Goal: Register for event/course

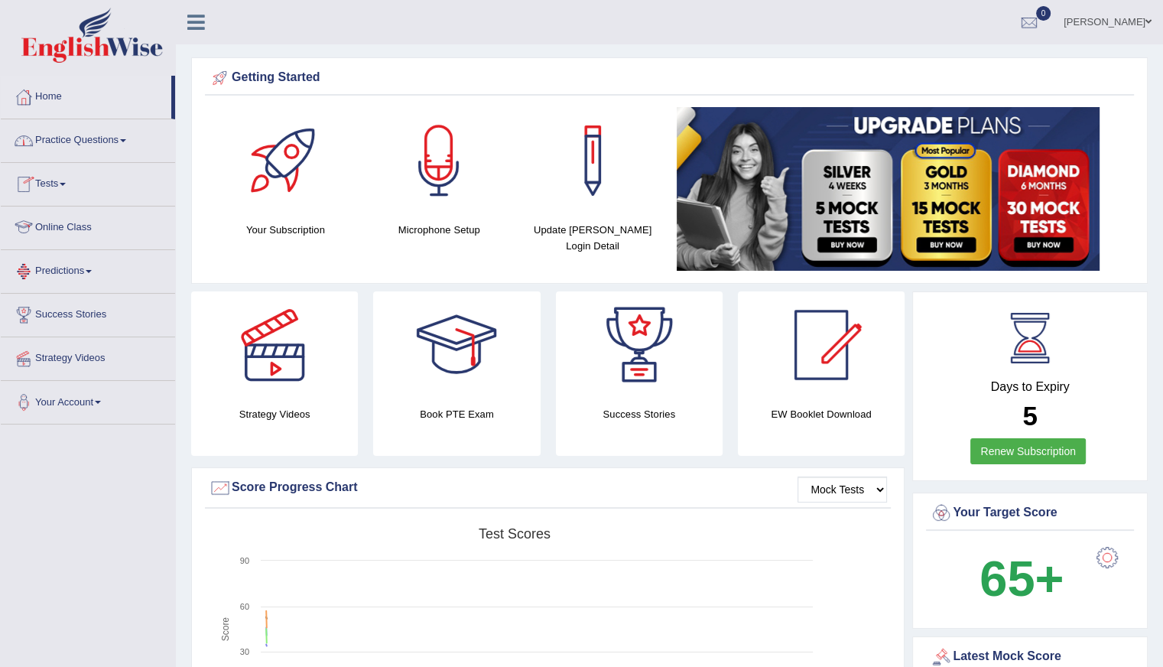
click at [73, 234] on link "Online Class" at bounding box center [88, 226] width 174 height 38
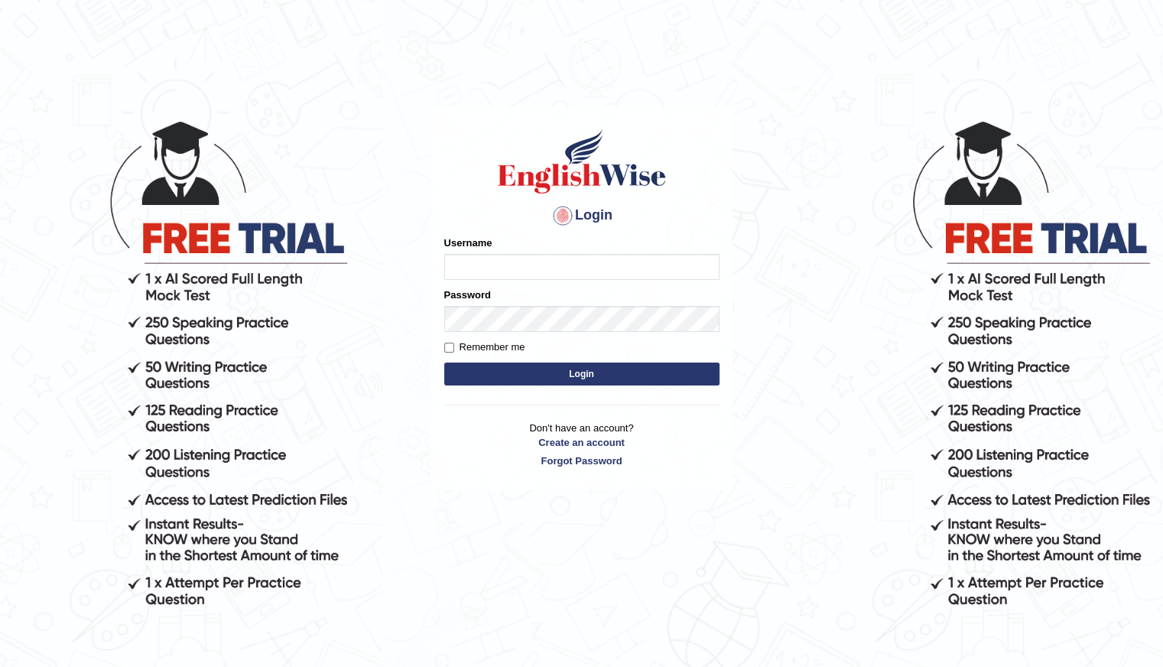
click at [499, 258] on input "Username" at bounding box center [581, 267] width 275 height 26
type input "Shani221"
click at [590, 372] on button "Login" at bounding box center [581, 374] width 275 height 23
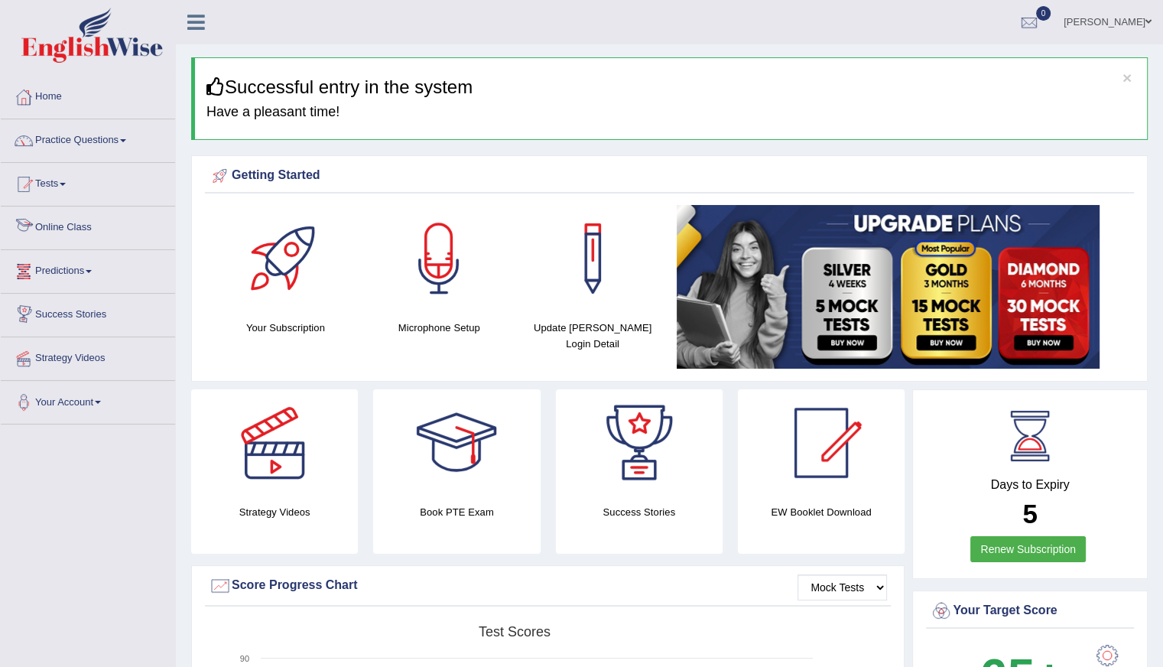
click at [134, 217] on link "Online Class" at bounding box center [88, 226] width 174 height 38
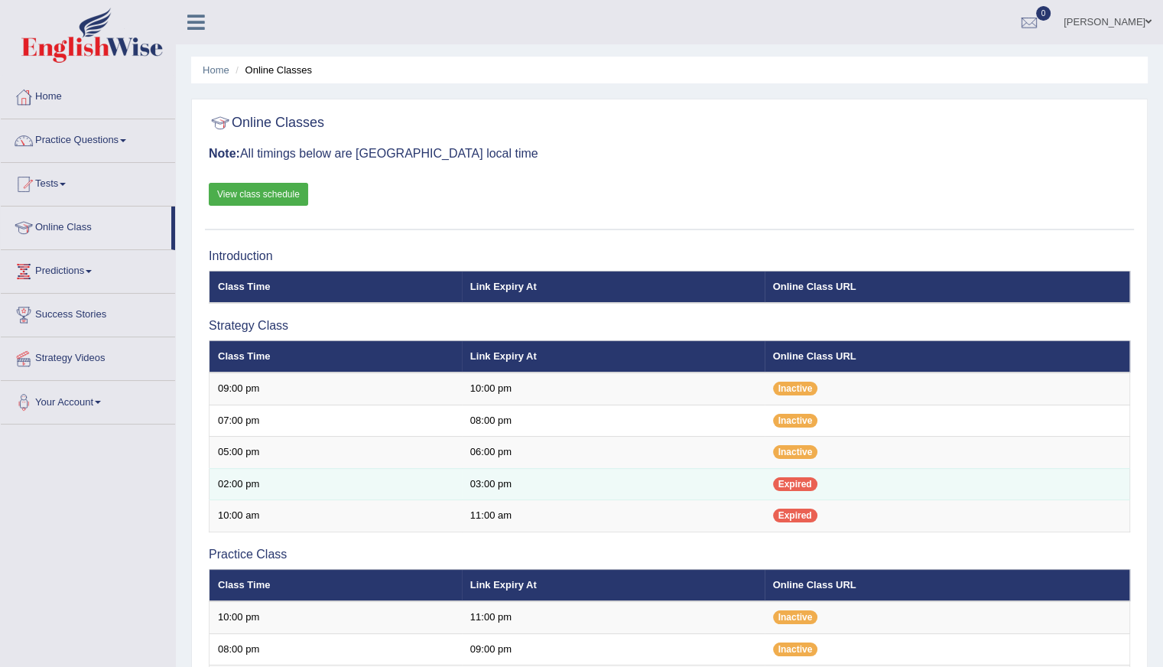
click at [783, 481] on span "Expired" at bounding box center [795, 484] width 44 height 14
click at [793, 484] on span "Expired" at bounding box center [795, 484] width 44 height 14
click at [496, 481] on td "03:00 pm" at bounding box center [613, 484] width 303 height 32
click at [232, 484] on td "02:00 pm" at bounding box center [336, 484] width 252 height 32
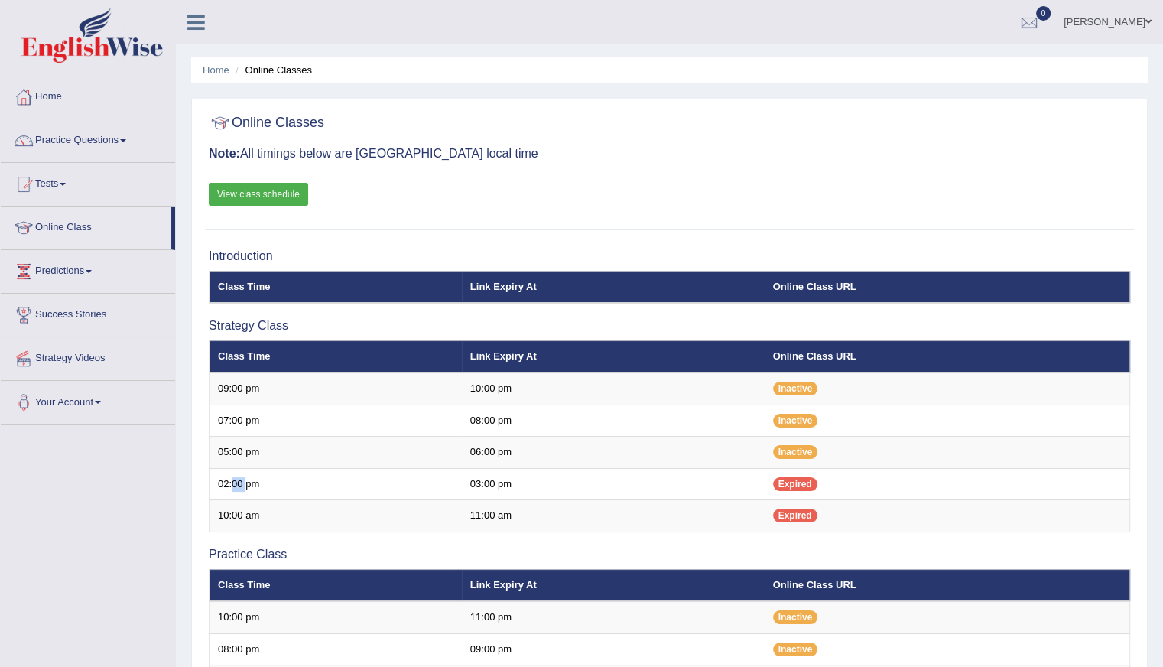
drag, startPoint x: 232, startPoint y: 484, endPoint x: 646, endPoint y: 590, distance: 427.0
click at [275, 499] on tbody "09:00 pm 10:00 pm Inactive 07:00 pm 08:00 pm Inactive" at bounding box center [670, 451] width 921 height 159
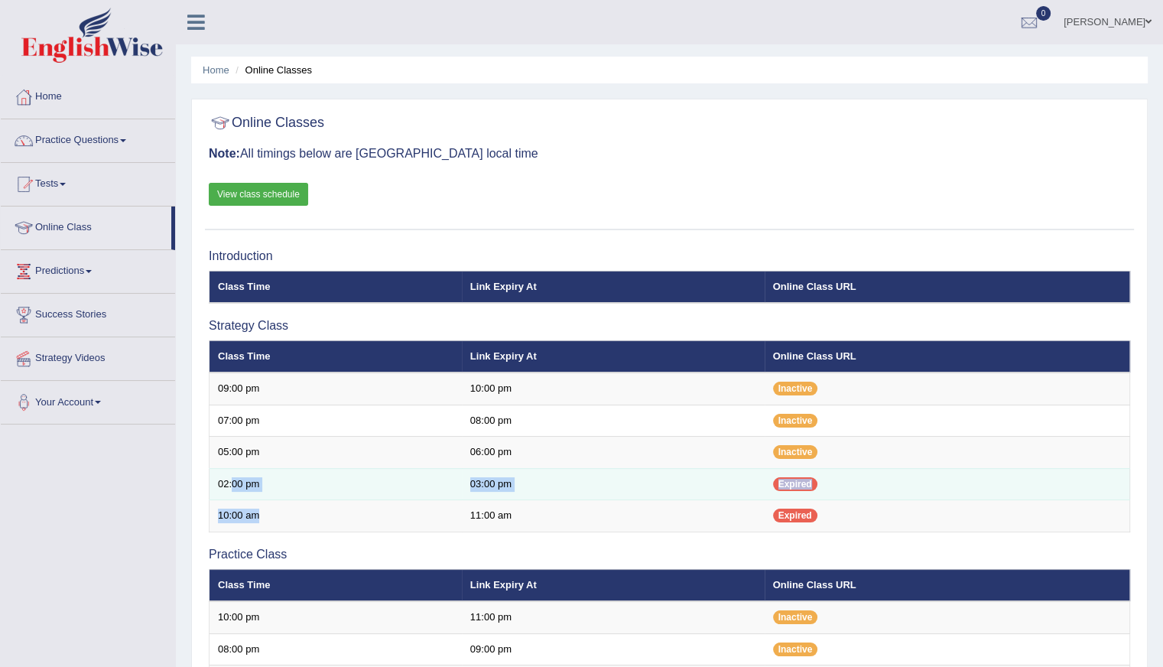
click at [789, 490] on td "Expired" at bounding box center [948, 484] width 366 height 32
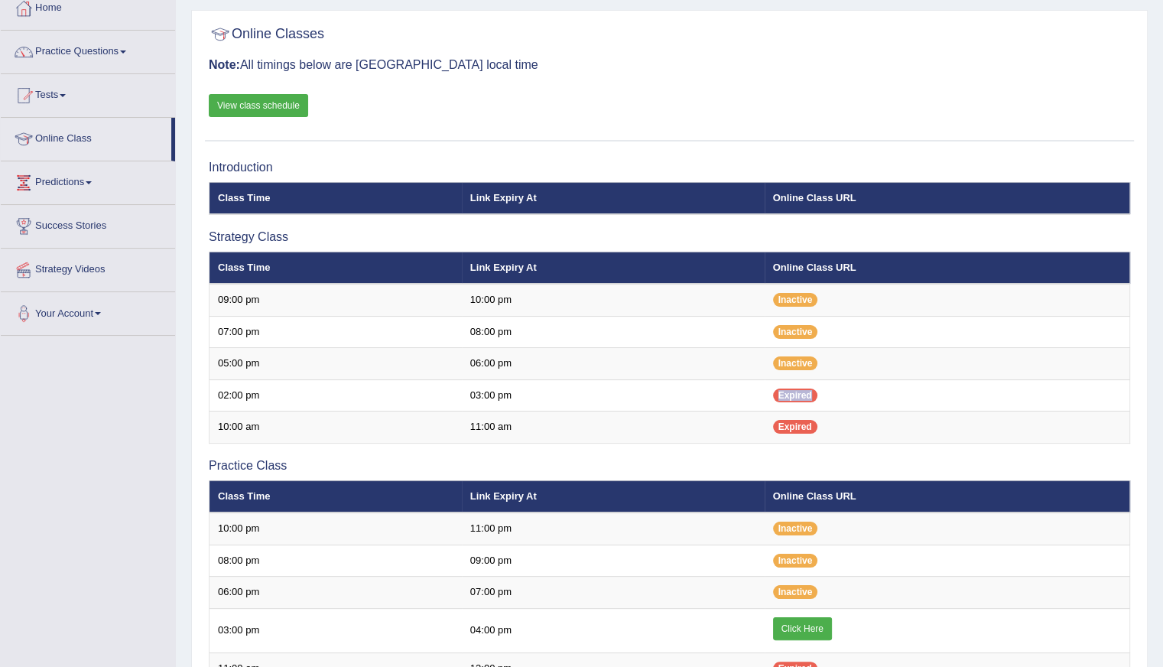
scroll to position [76, 0]
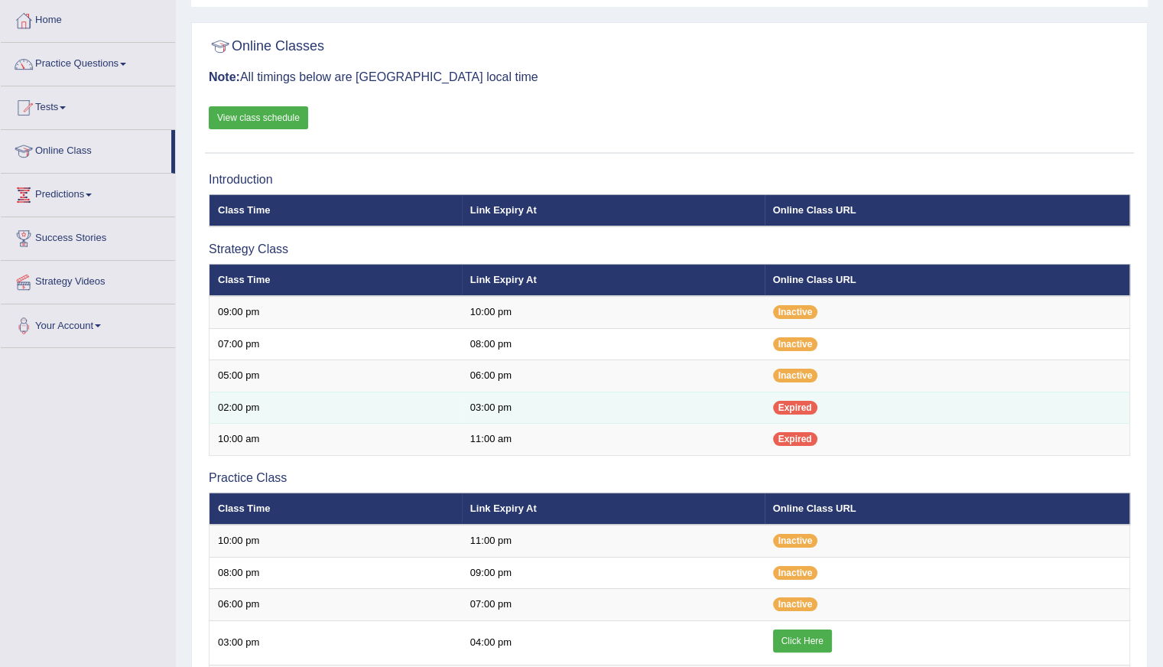
click at [394, 415] on td "02:00 pm" at bounding box center [336, 408] width 252 height 32
click at [793, 411] on span "Expired" at bounding box center [795, 408] width 44 height 14
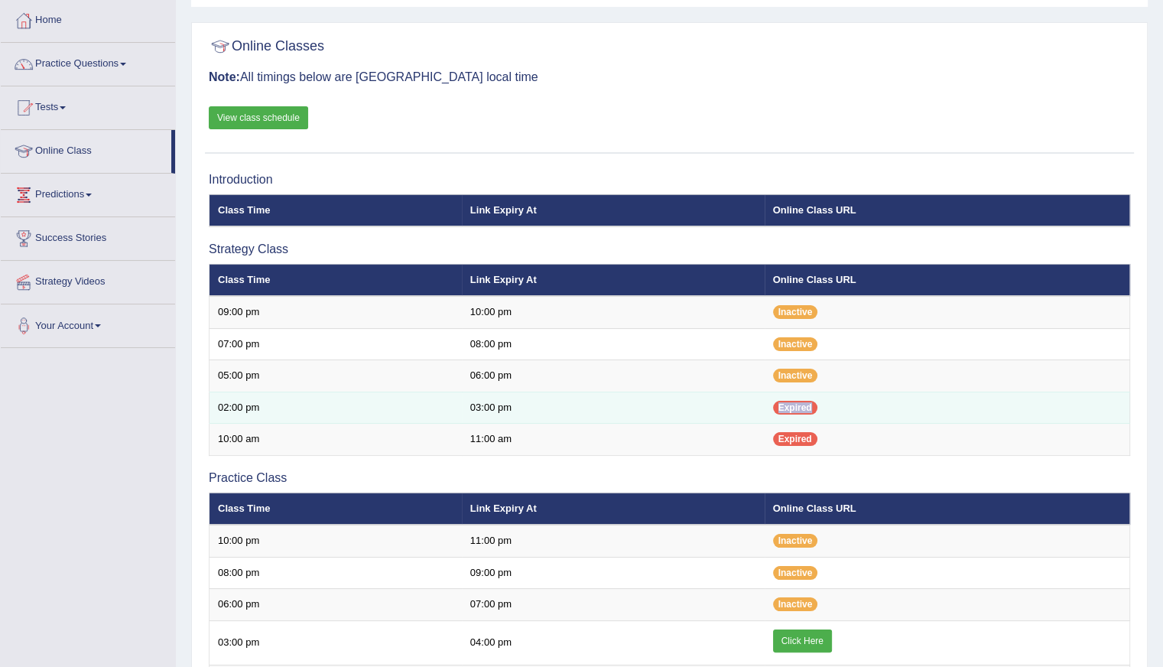
click at [793, 411] on span "Expired" at bounding box center [795, 408] width 44 height 14
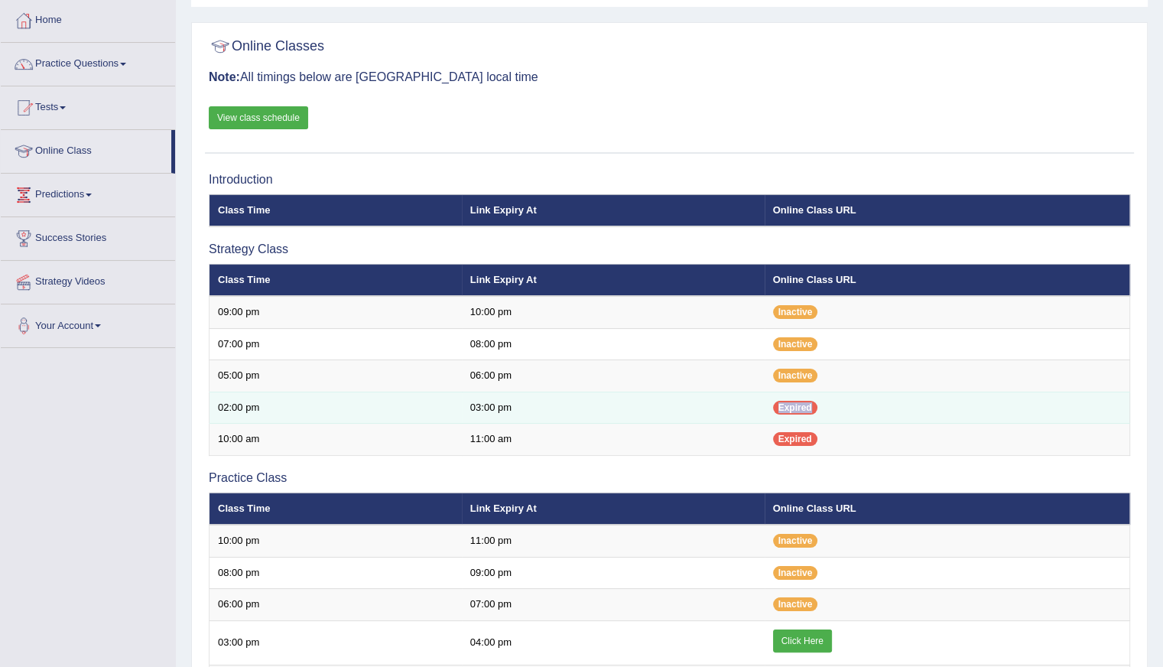
click at [805, 411] on span "Expired" at bounding box center [795, 408] width 44 height 14
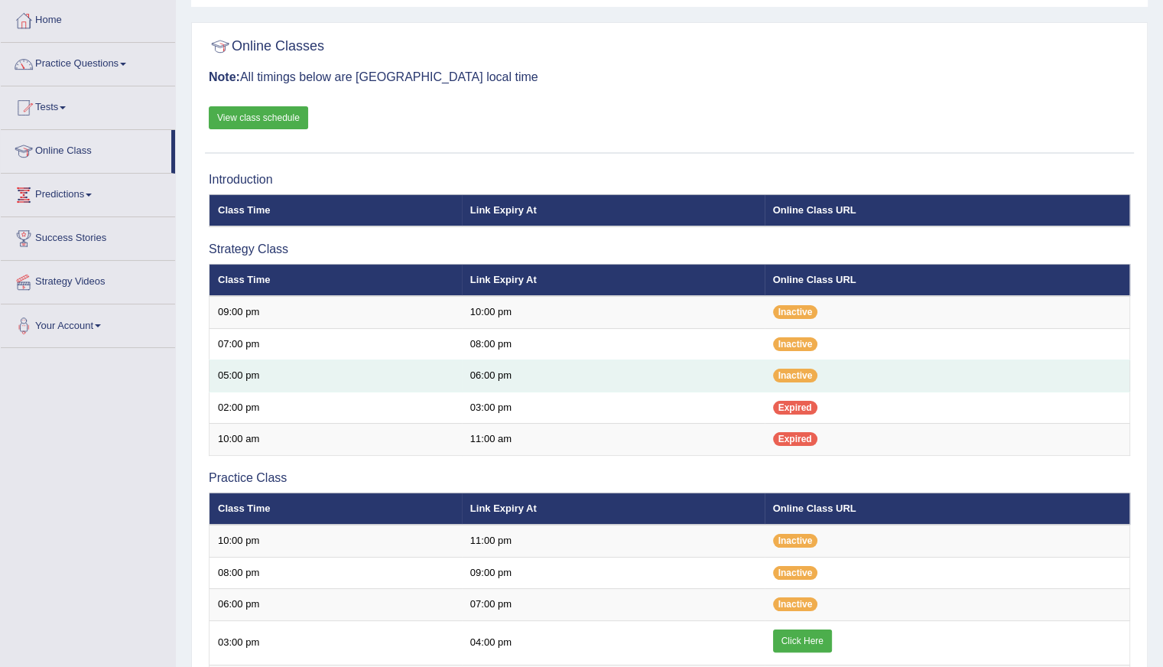
click at [264, 383] on td "05:00 pm" at bounding box center [336, 376] width 252 height 32
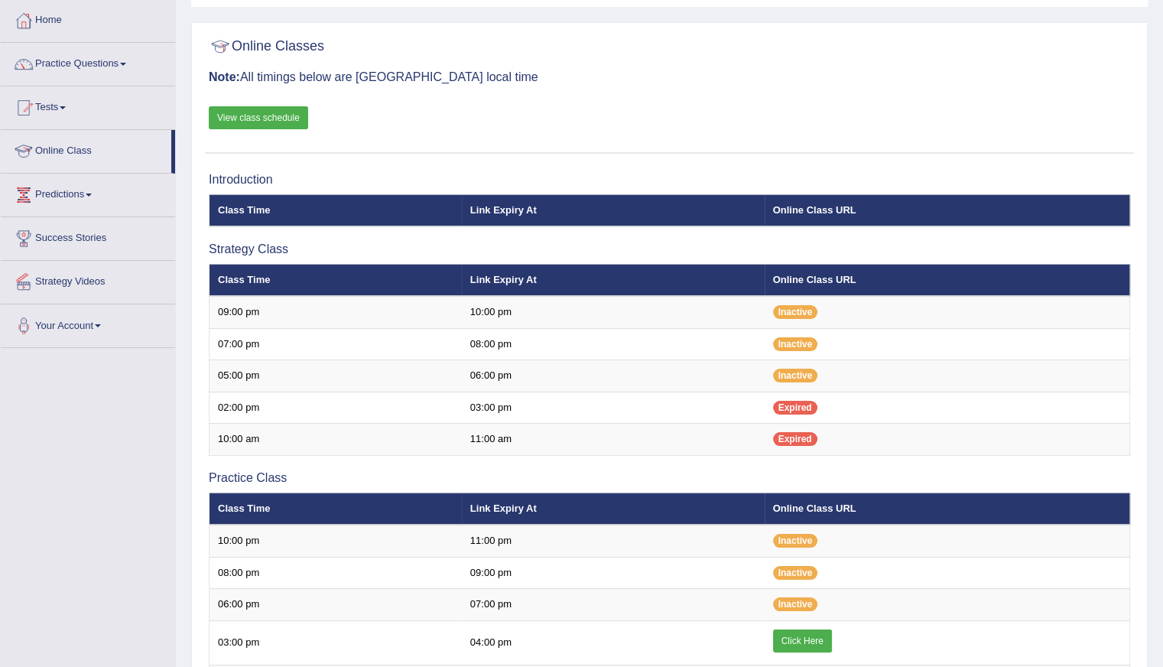
click at [76, 150] on link "Online Class" at bounding box center [86, 149] width 171 height 38
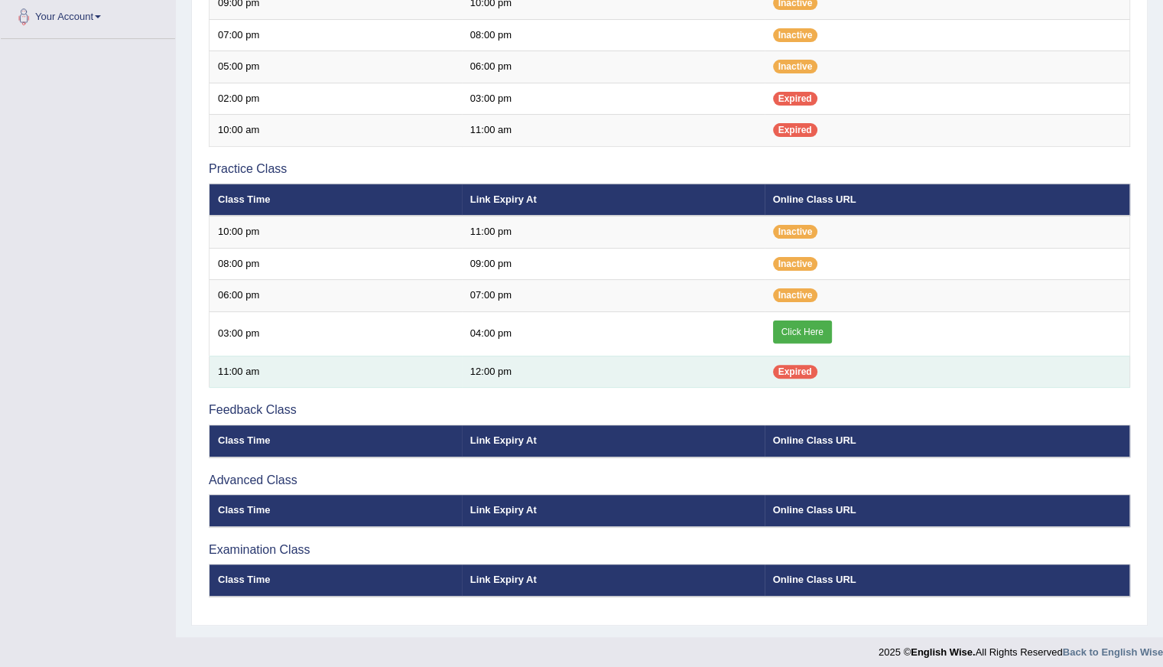
scroll to position [389, 0]
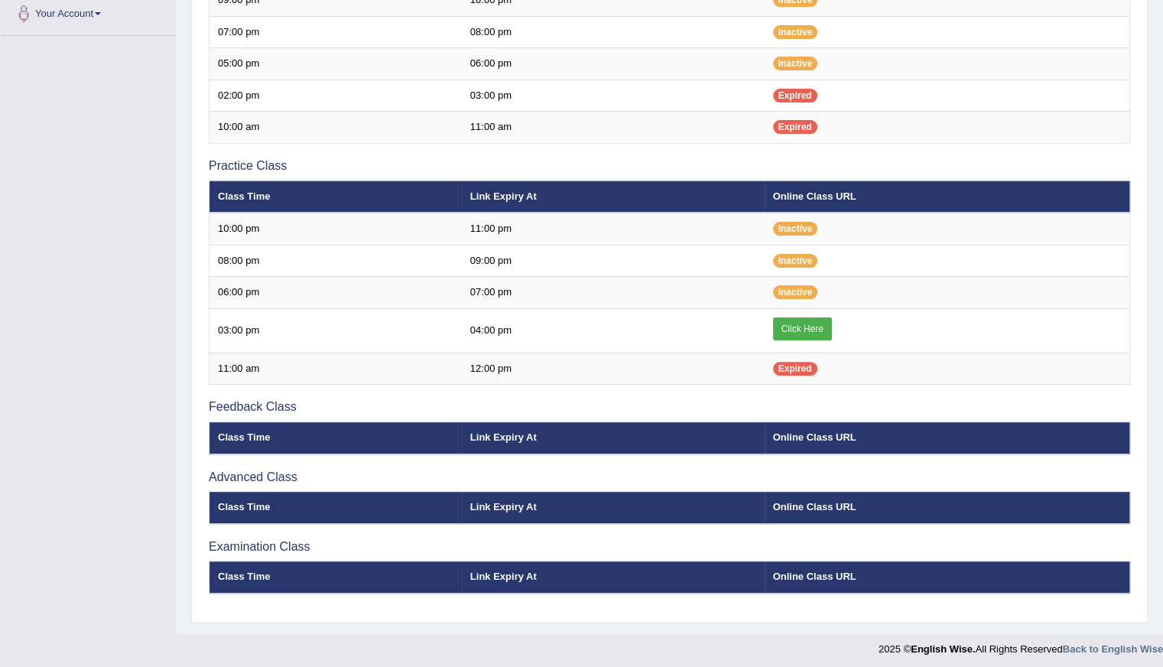
click at [249, 555] on div "Introduction Class Time Link Expiry At Online Class URL Strategy Class Class Ti…" at bounding box center [669, 233] width 929 height 761
click at [422, 577] on th "Class Time" at bounding box center [336, 577] width 252 height 32
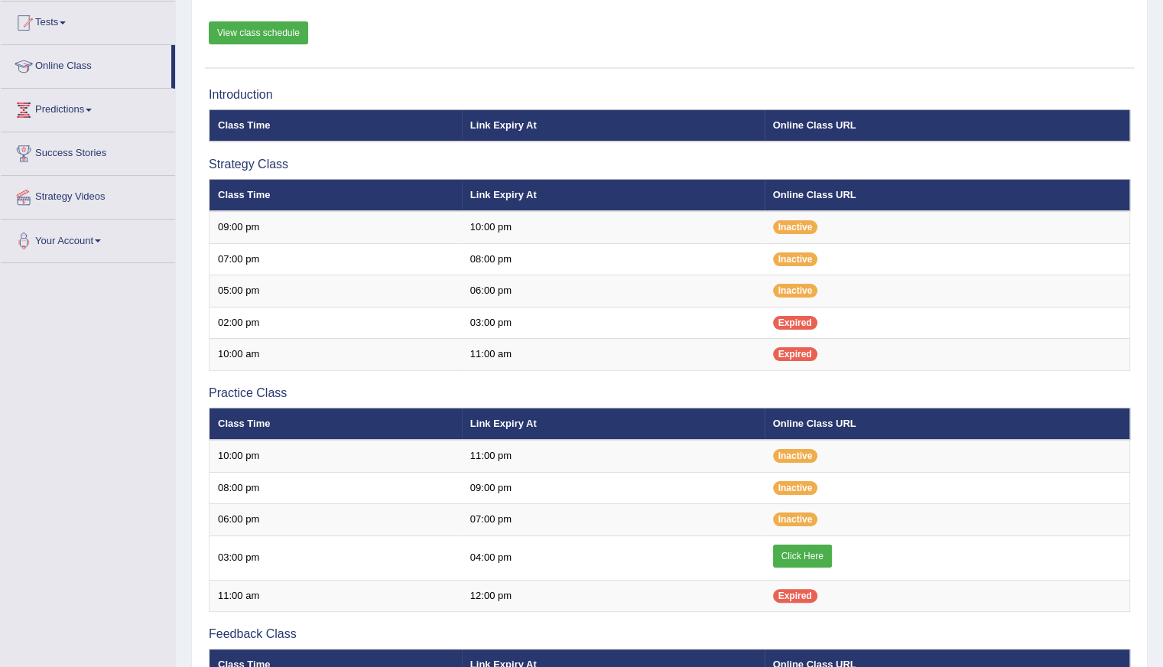
scroll to position [236, 0]
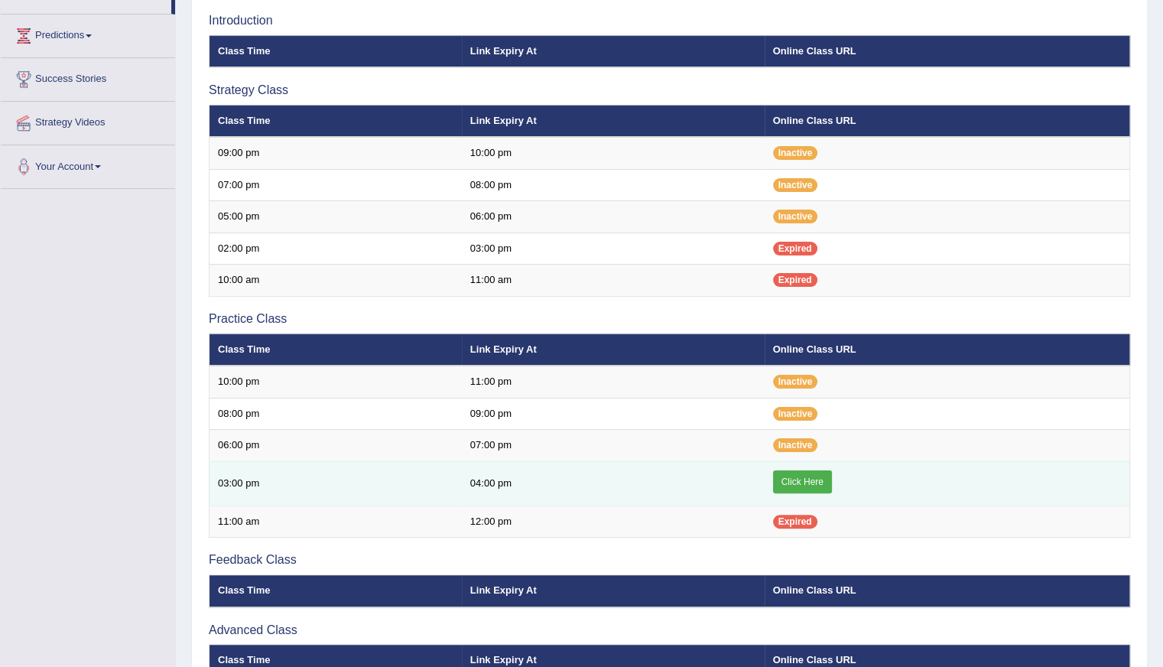
click at [824, 477] on link "Click Here" at bounding box center [802, 481] width 59 height 23
click at [776, 470] on link "Click Here" at bounding box center [802, 481] width 59 height 23
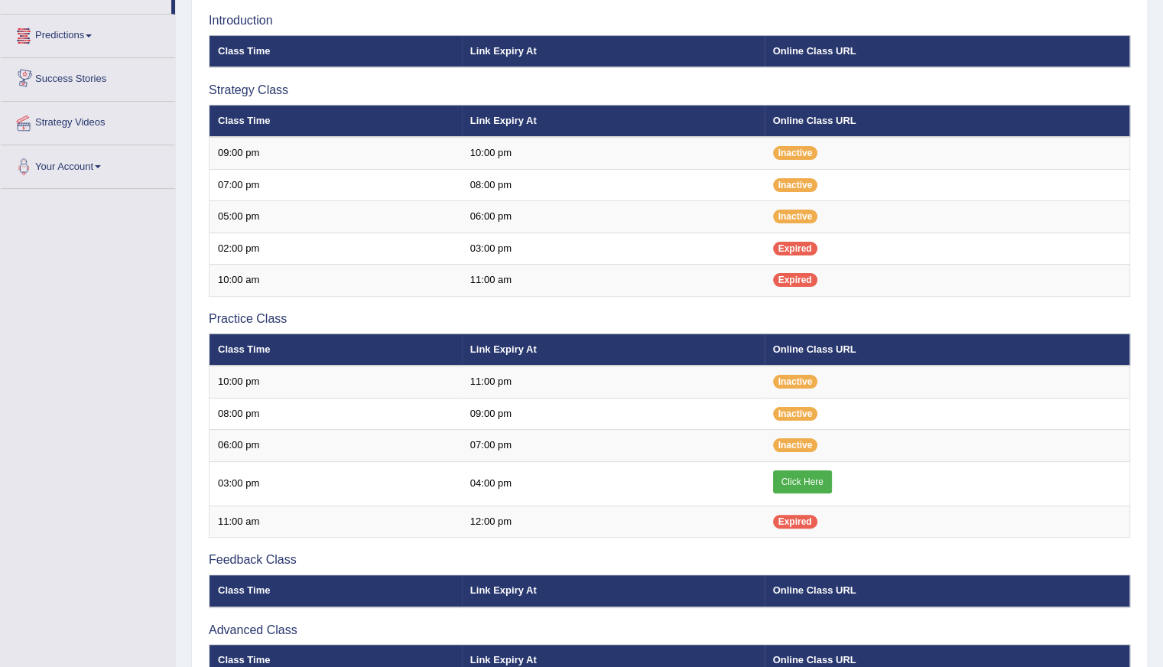
click at [80, 31] on link "Predictions" at bounding box center [88, 34] width 174 height 38
